Goal: Find contact information: Find contact information

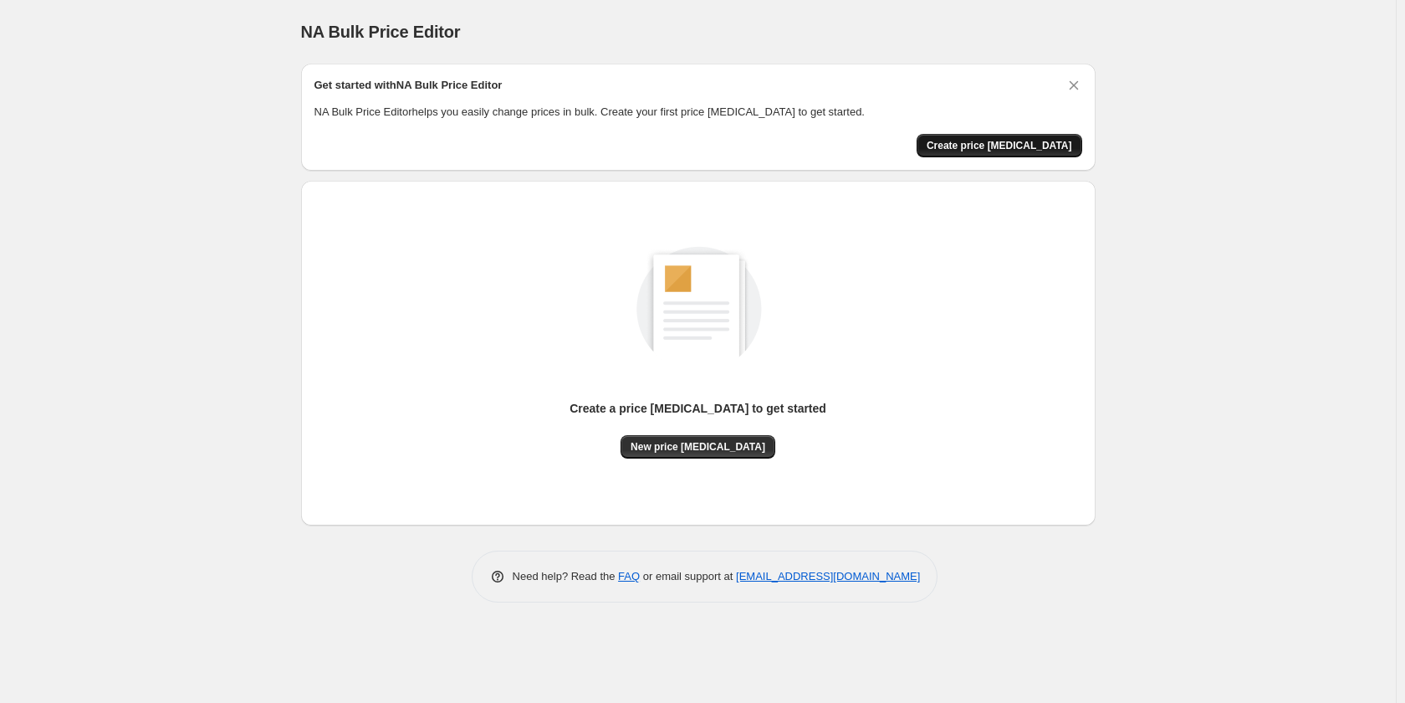
click at [1035, 147] on span "Create price [MEDICAL_DATA]" at bounding box center [1000, 145] width 146 height 13
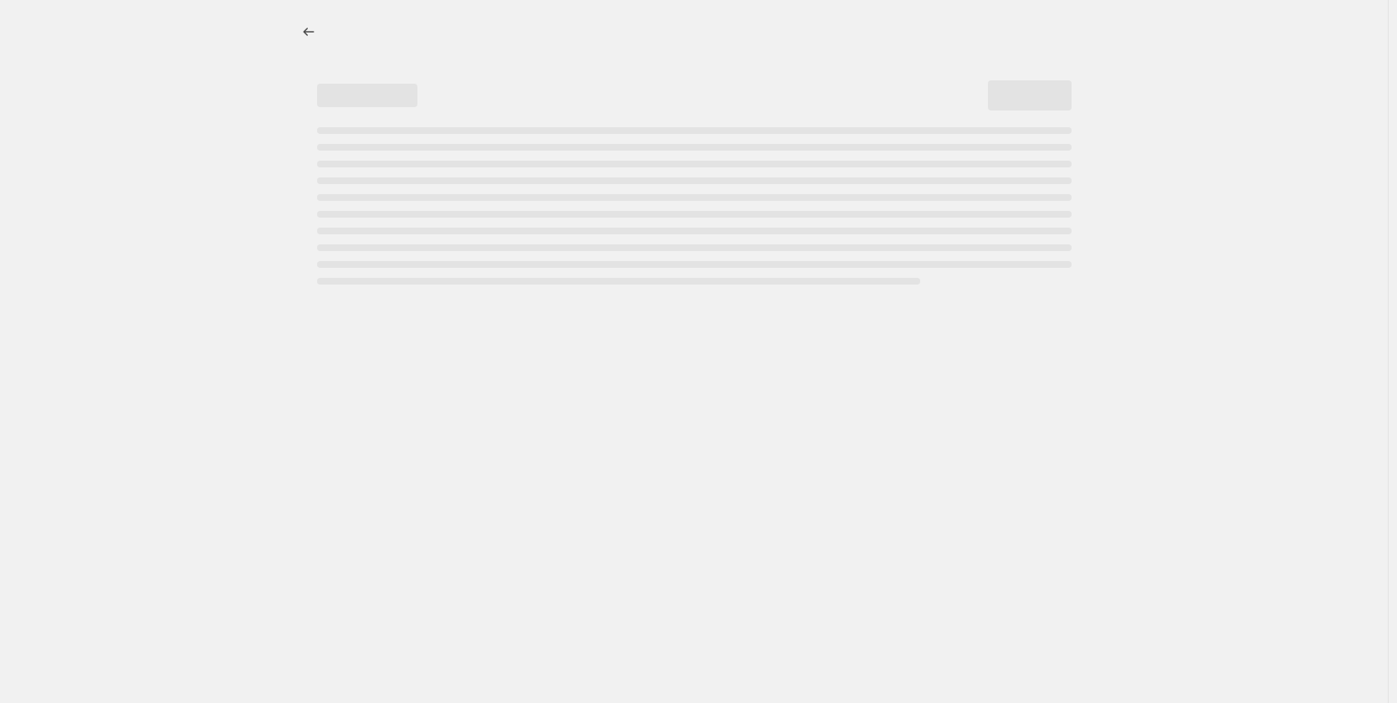
select select "percentage"
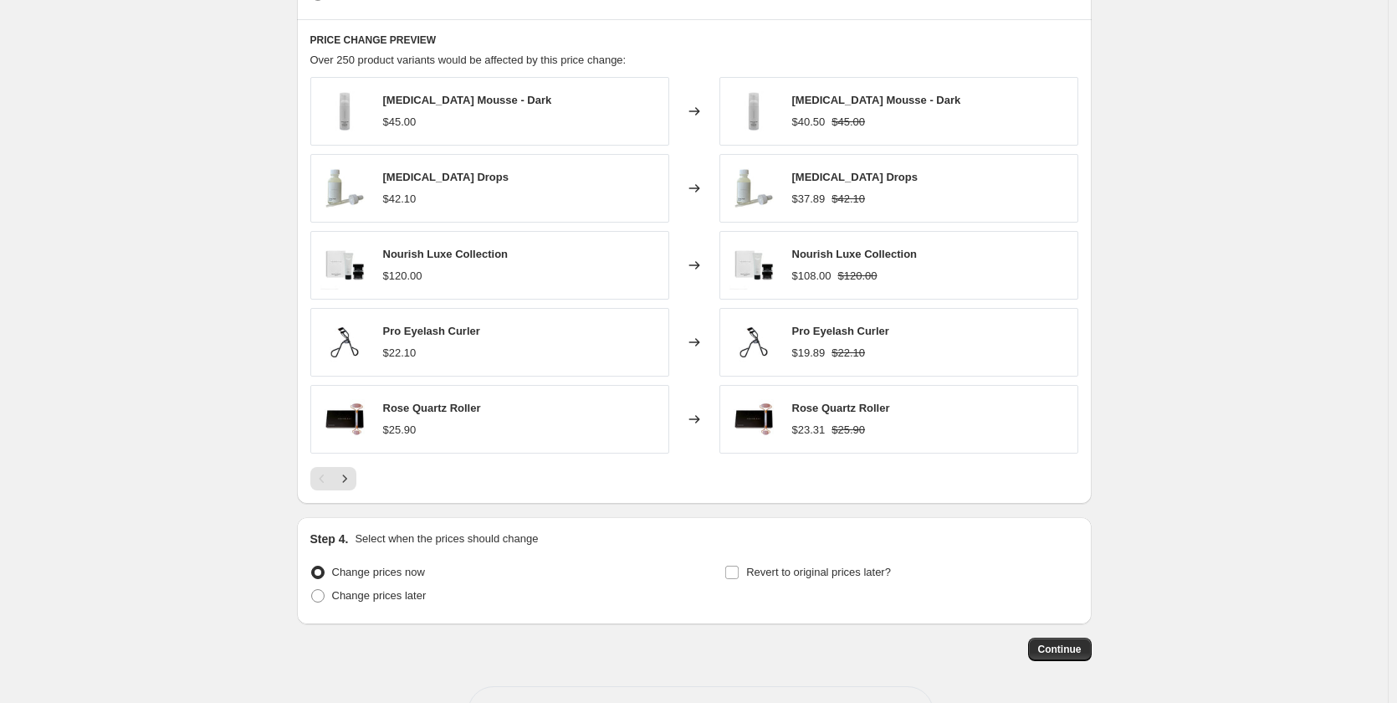
scroll to position [920, 0]
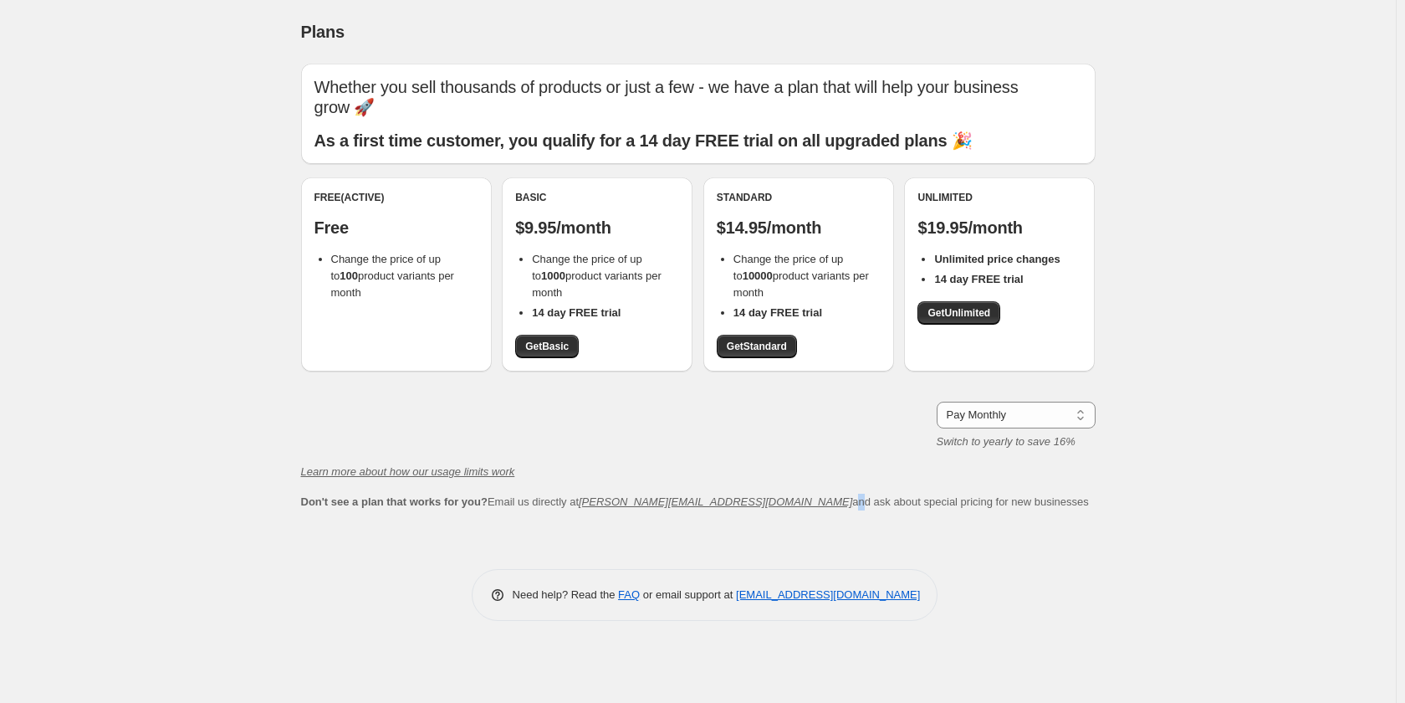
click at [710, 499] on span "Don't see a plan that works for you? Email us directly at chris@northern-apps.c…" at bounding box center [695, 501] width 788 height 13
click at [769, 596] on link "support+a62272@northern-apps.com" at bounding box center [828, 594] width 184 height 13
click at [591, 526] on div "Whether you sell thousands of products or just a few - we have a plan that will…" at bounding box center [698, 304] width 795 height 480
drag, startPoint x: 733, startPoint y: 596, endPoint x: 915, endPoint y: 599, distance: 182.4
click at [915, 599] on p "Need help? Read the FAQ or email support at support+a62272@northern-apps.com" at bounding box center [717, 594] width 408 height 17
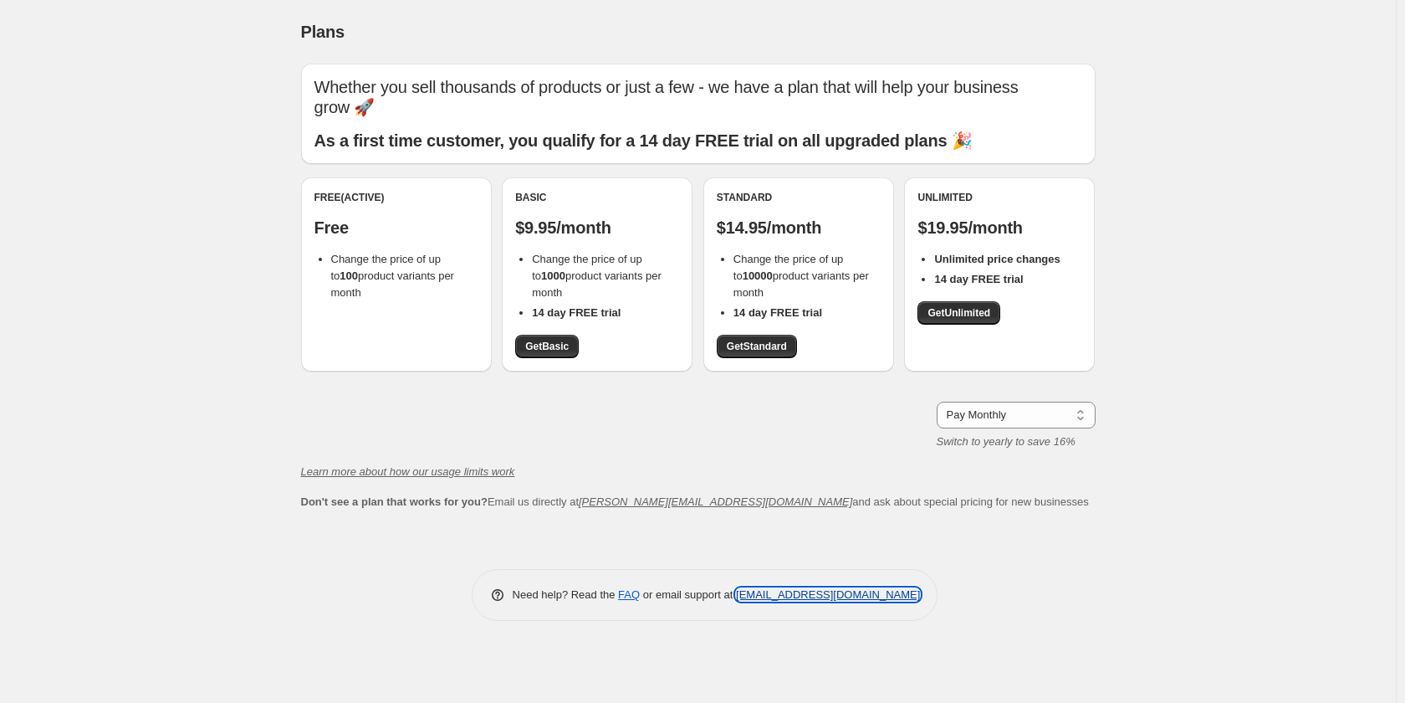
copy p "support+a62272@northern-apps.com"
